Goal: Browse casually: Explore the website without a specific task or goal

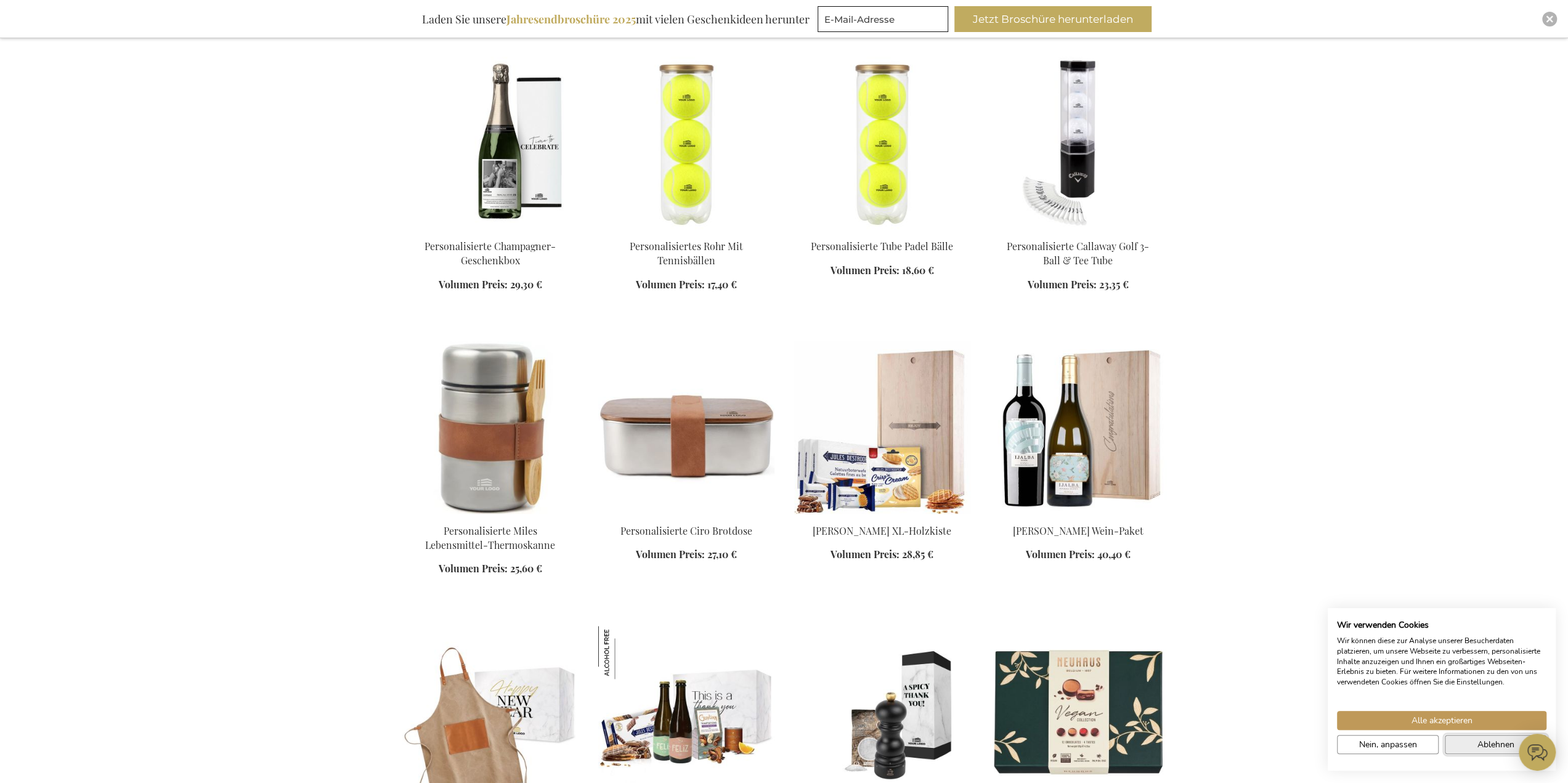
click at [1461, 743] on button "Ablehnen" at bounding box center [1495, 744] width 102 height 19
click at [1471, 743] on div "Loading... Ablehnen" at bounding box center [1495, 744] width 108 height 19
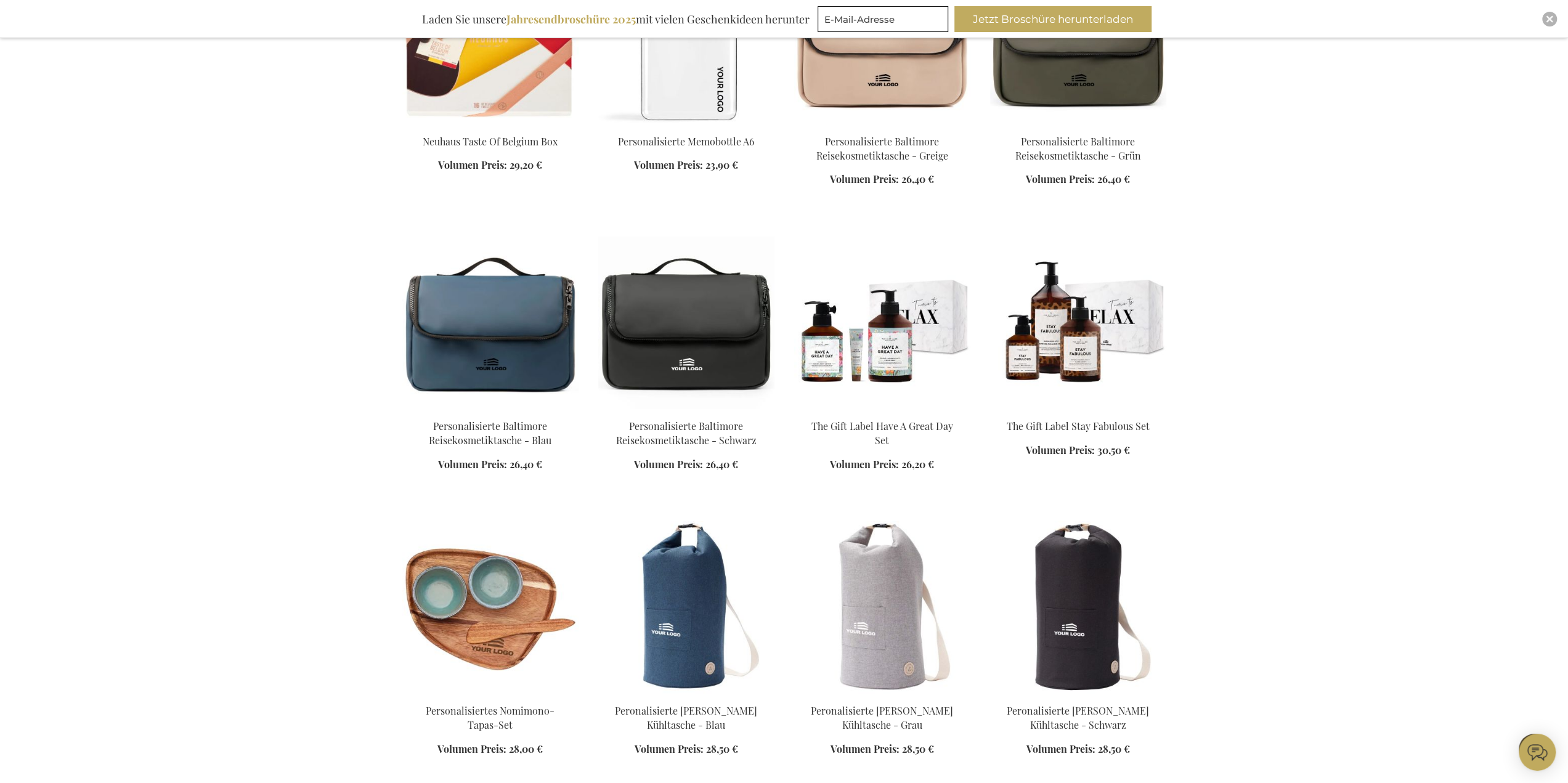
scroll to position [2156, 0]
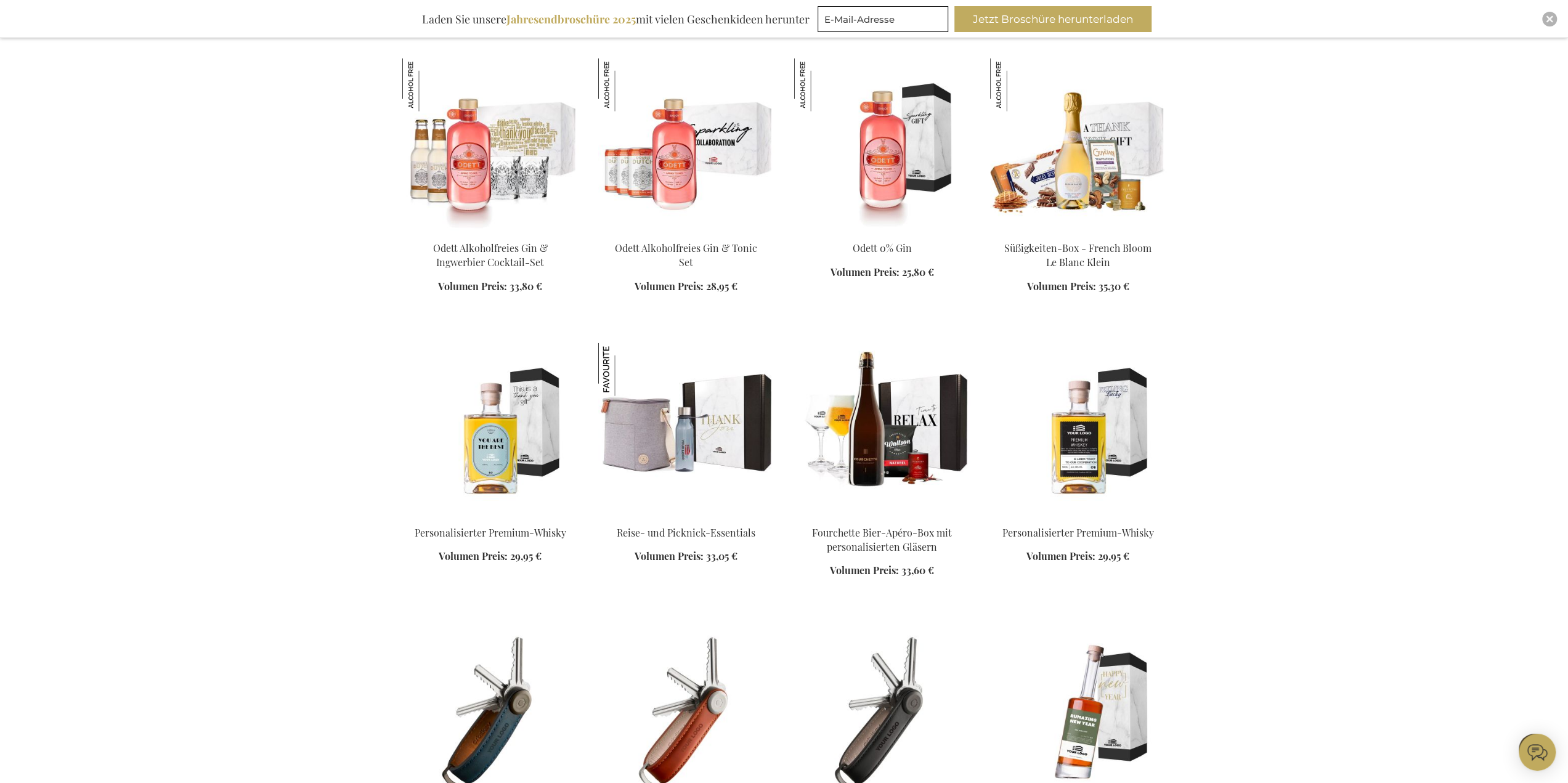
scroll to position [2894, 0]
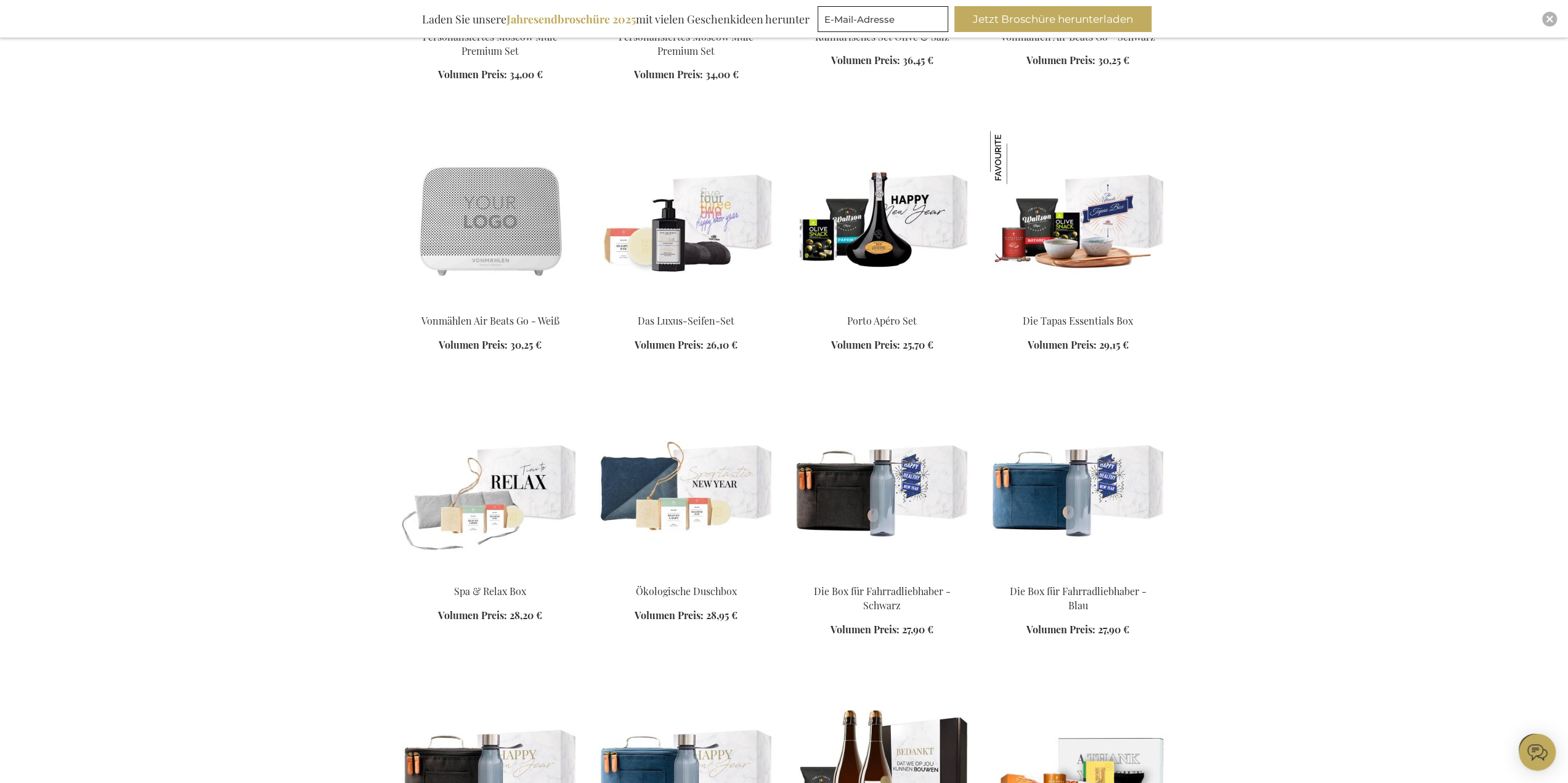
scroll to position [4003, 0]
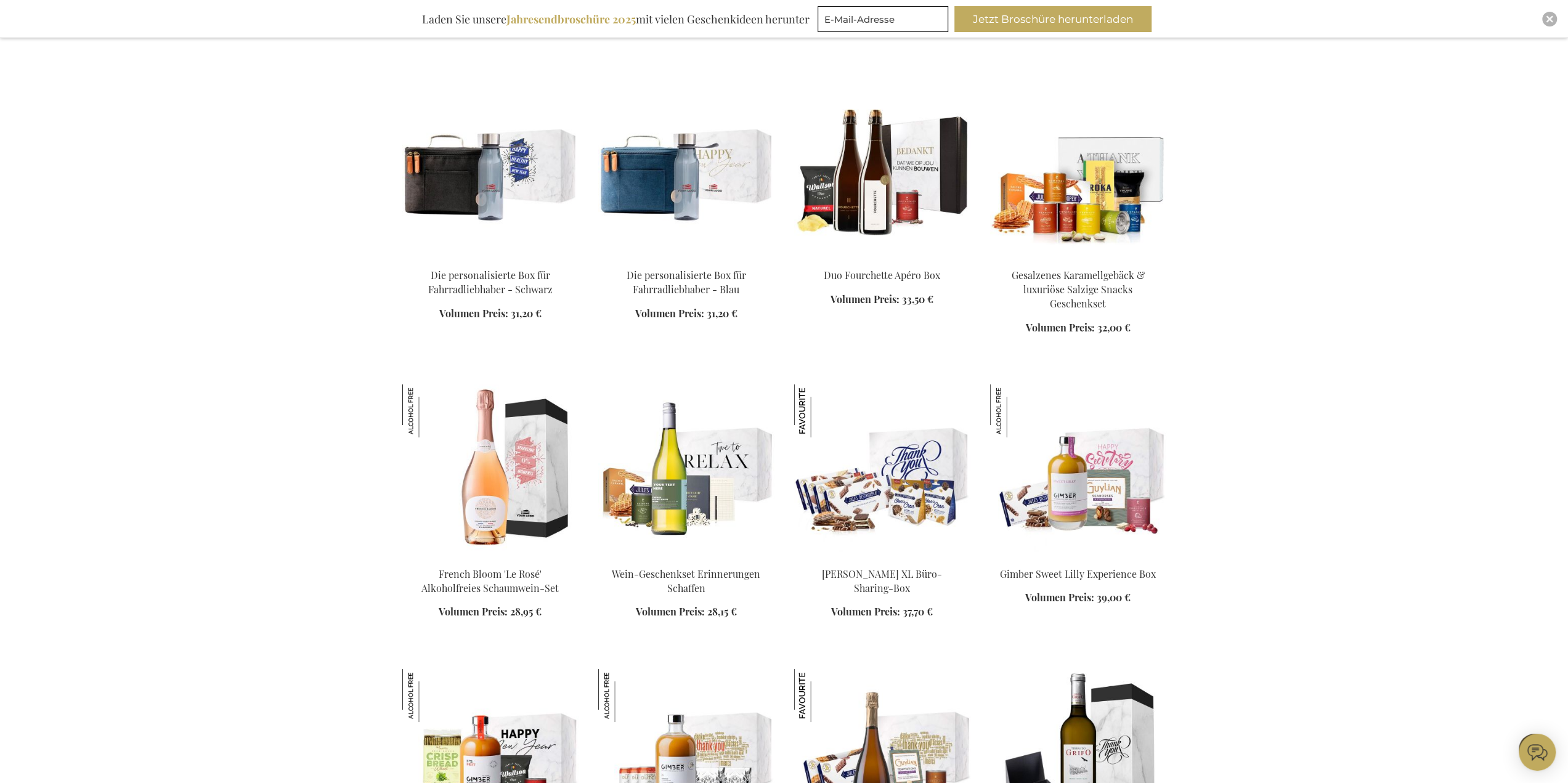
scroll to position [4495, 0]
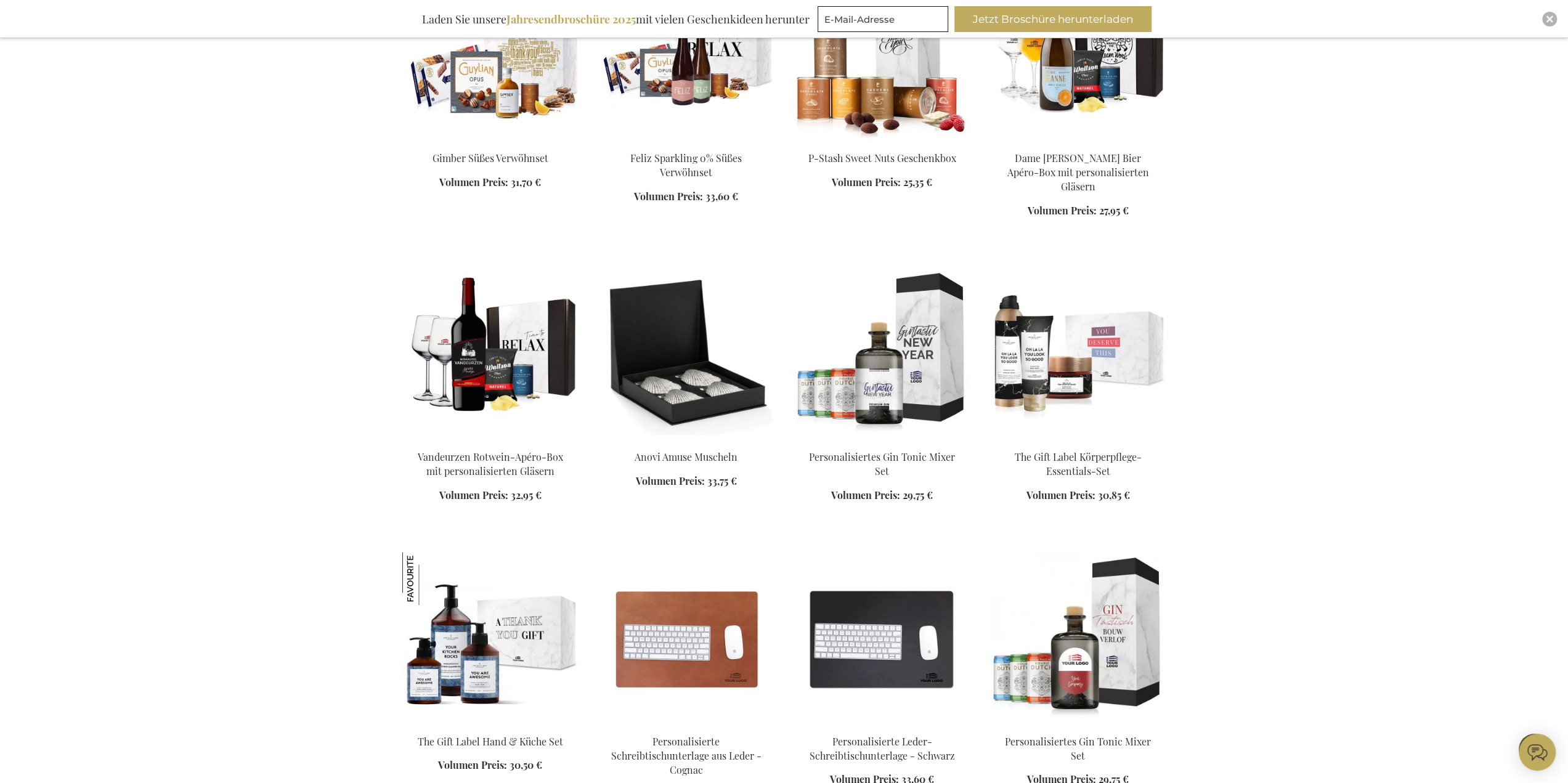
scroll to position [6097, 0]
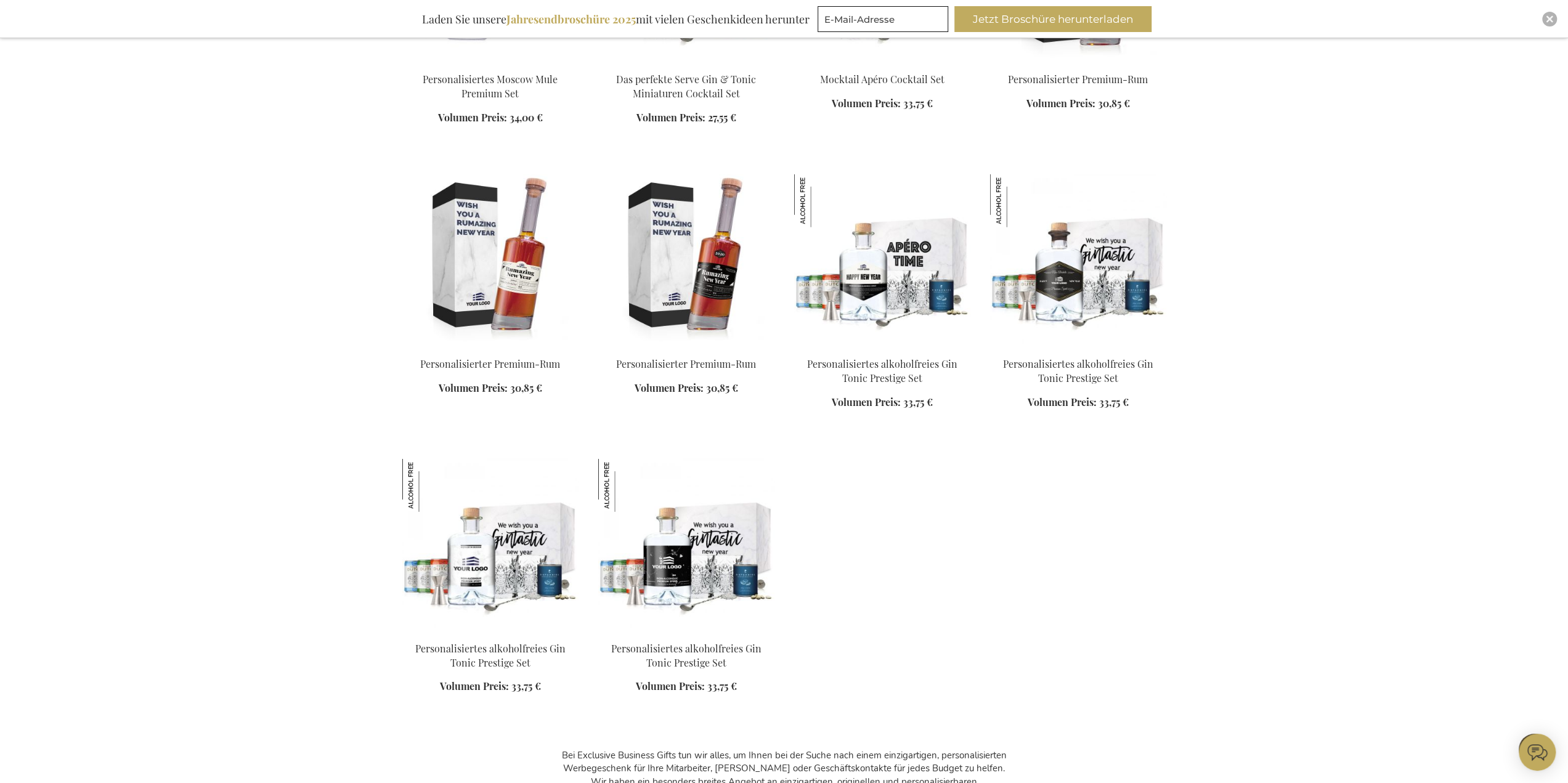
scroll to position [7821, 0]
